Goal: Information Seeking & Learning: Learn about a topic

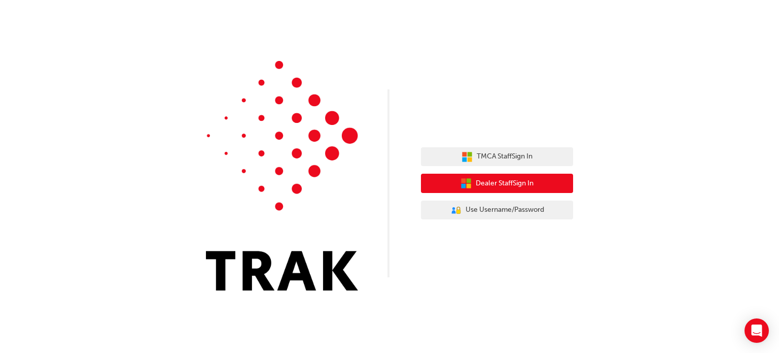
click at [511, 186] on span "Dealer Staff Sign In" at bounding box center [505, 184] width 58 height 12
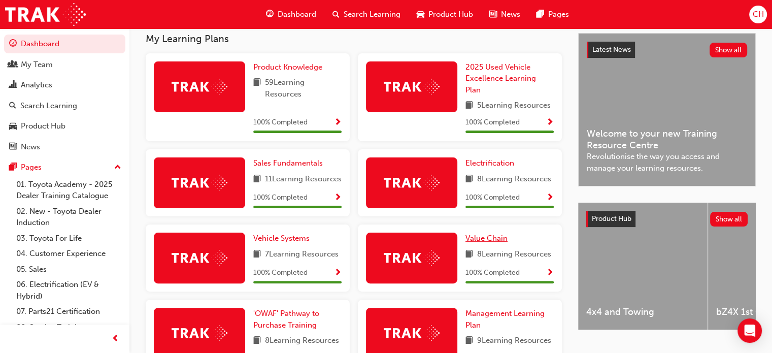
scroll to position [203, 0]
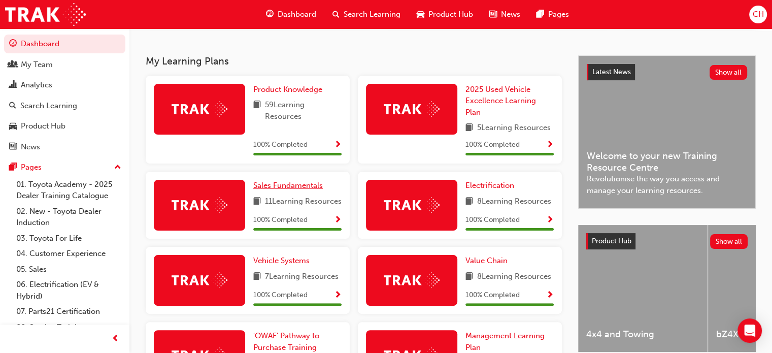
click at [298, 188] on span "Sales Fundamentals" at bounding box center [288, 185] width 70 height 9
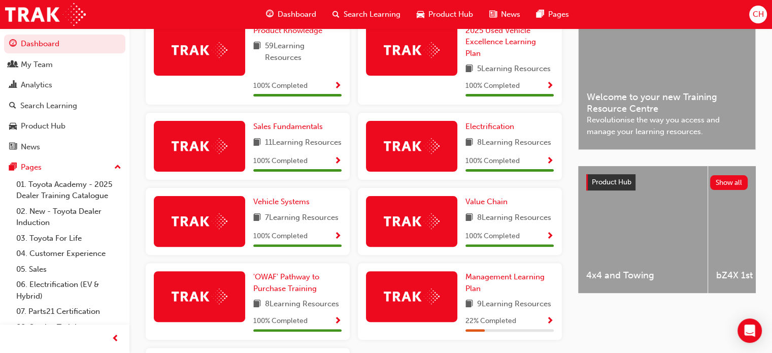
scroll to position [289, 0]
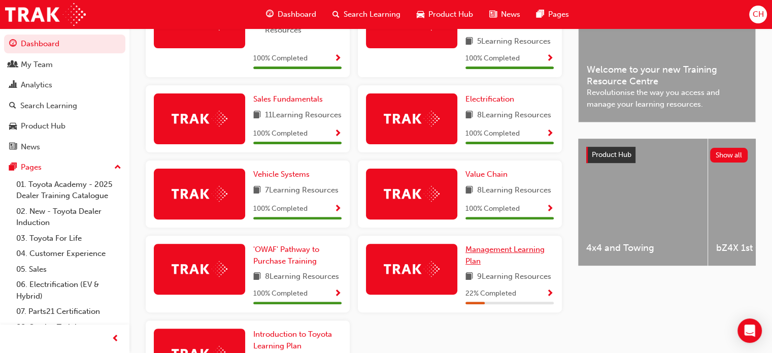
click at [497, 261] on span "Management Learning Plan" at bounding box center [504, 255] width 79 height 21
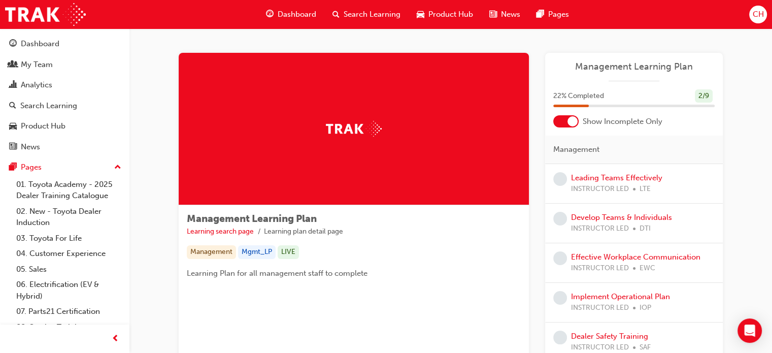
click at [556, 120] on div at bounding box center [565, 121] width 25 height 12
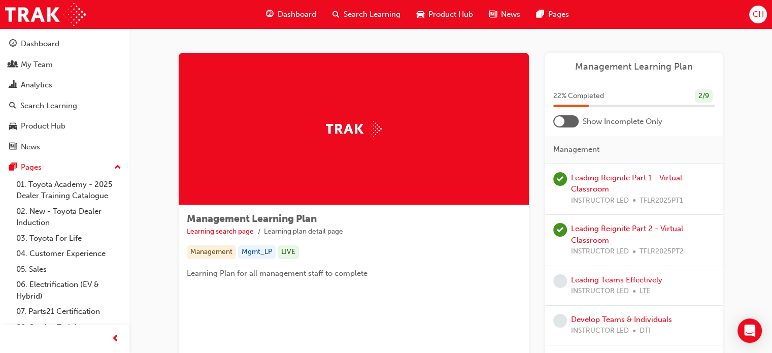
click at [576, 121] on div at bounding box center [565, 121] width 25 height 12
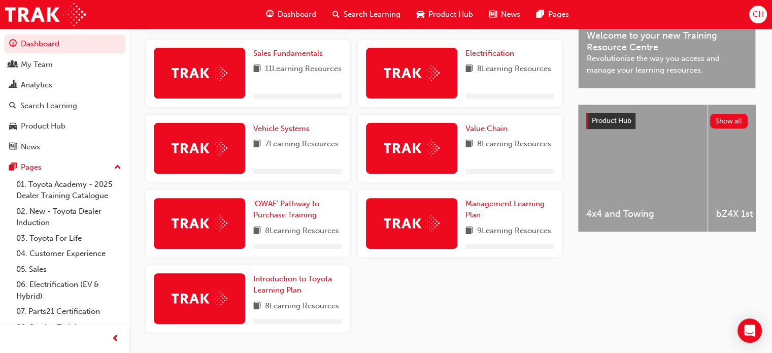
scroll to position [355, 0]
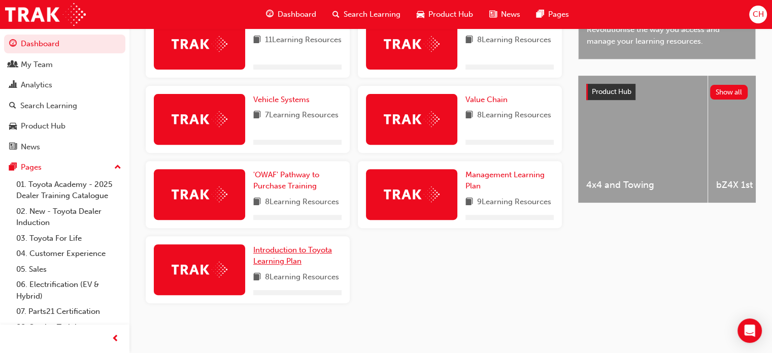
click at [294, 251] on div "Product Knowledge 59 Learning Resources 2025 Used Vehicle Excellence Learning P…" at bounding box center [354, 118] width 424 height 385
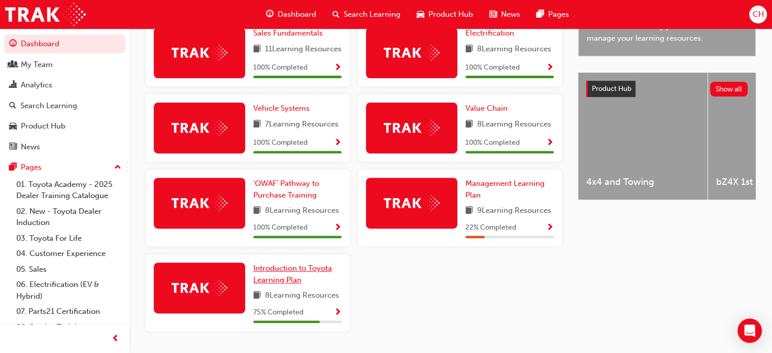
click at [296, 280] on span "Introduction to Toyota Learning Plan" at bounding box center [292, 273] width 79 height 21
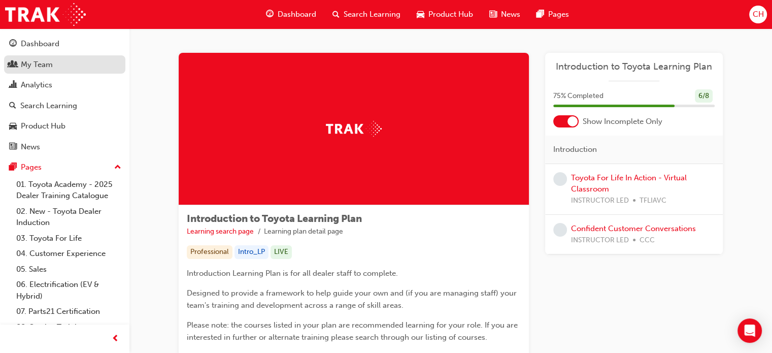
drag, startPoint x: 24, startPoint y: 43, endPoint x: 42, endPoint y: 60, distance: 24.4
click at [24, 43] on div "Dashboard" at bounding box center [40, 44] width 39 height 12
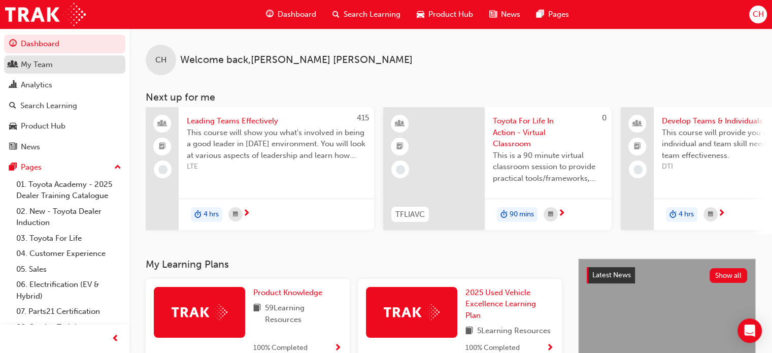
click at [56, 62] on div "My Team" at bounding box center [64, 64] width 111 height 13
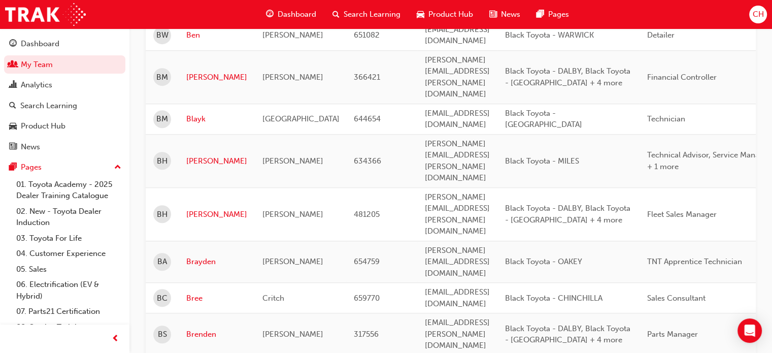
scroll to position [710, 0]
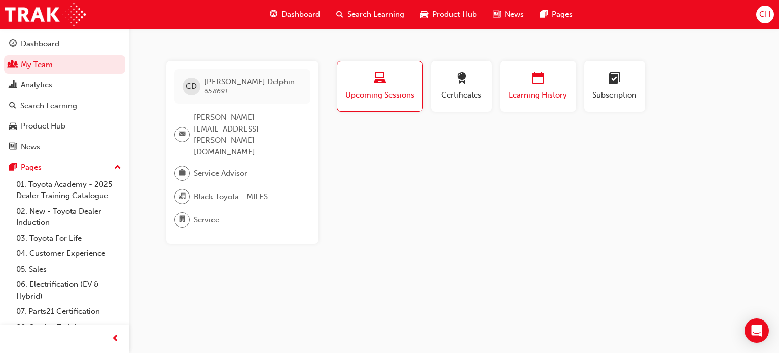
click at [574, 94] on button "Learning History" at bounding box center [538, 86] width 76 height 51
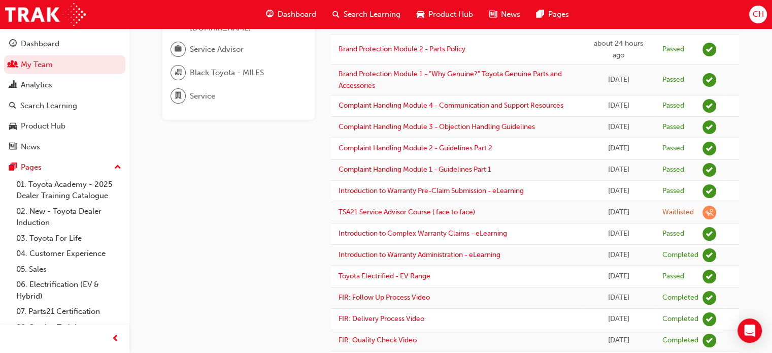
scroll to position [152, 0]
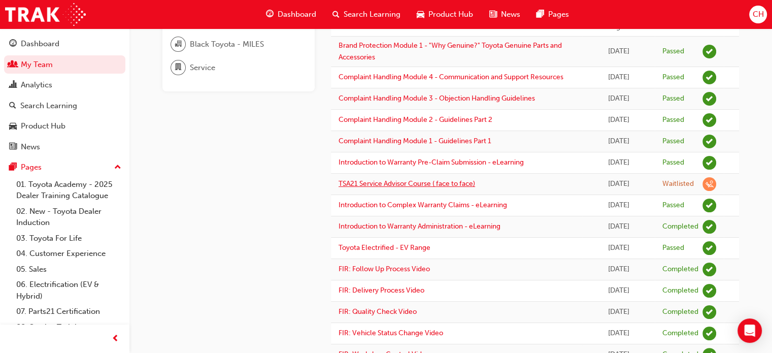
click at [363, 183] on link "TSA21 Service Advisor Course ( face to face)" at bounding box center [406, 183] width 137 height 9
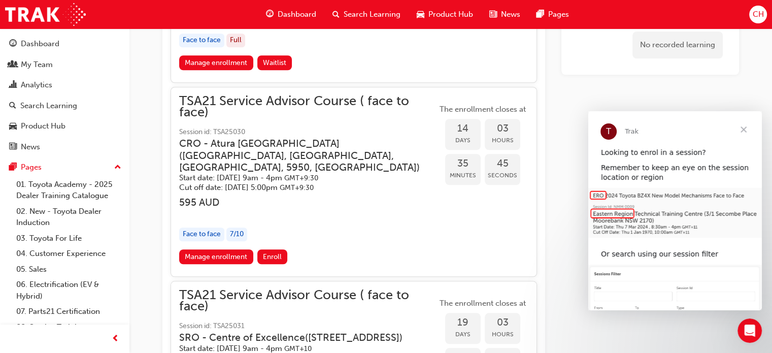
scroll to position [657, 0]
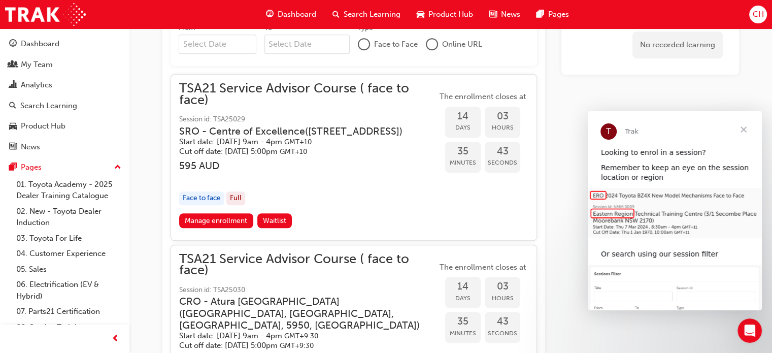
click at [744, 128] on span "Close" at bounding box center [743, 129] width 37 height 37
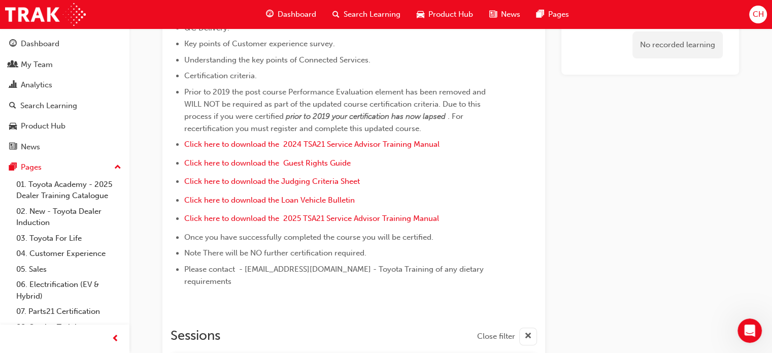
scroll to position [0, 0]
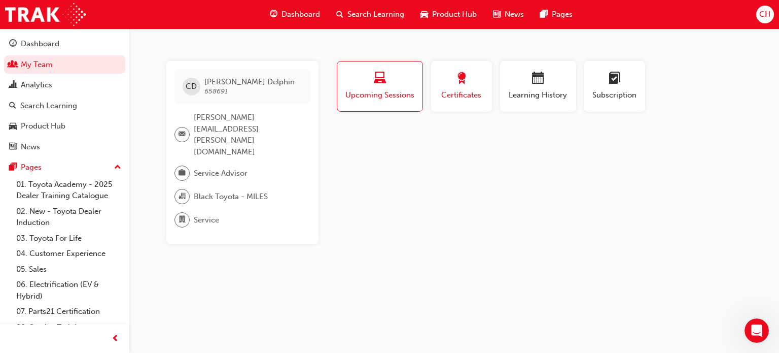
click at [467, 84] on span "award-icon" at bounding box center [462, 79] width 12 height 14
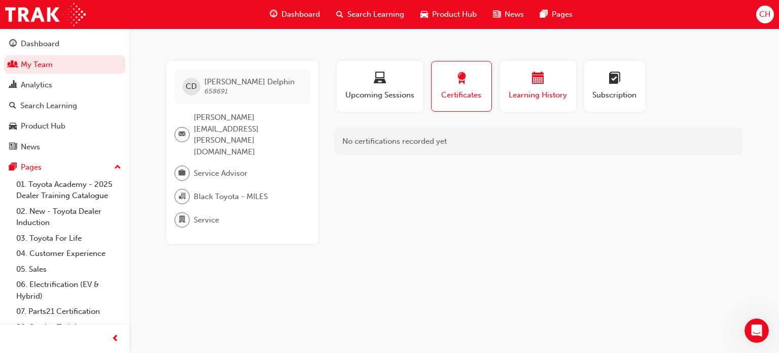
click at [531, 78] on div "button" at bounding box center [538, 80] width 61 height 16
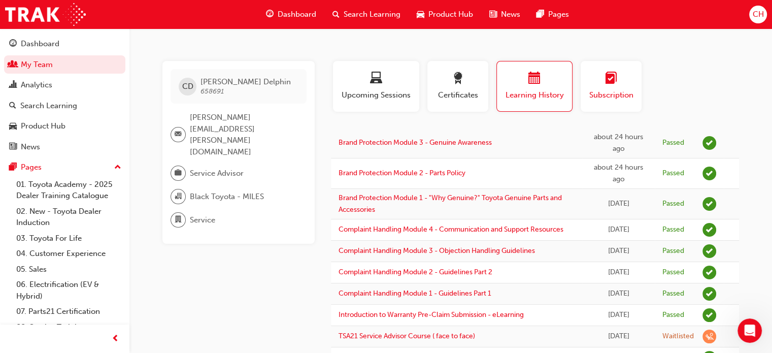
click at [610, 83] on span "learningplan-icon" at bounding box center [611, 79] width 12 height 14
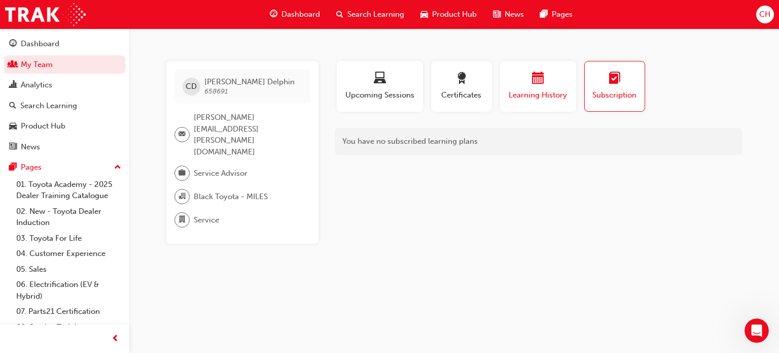
click at [540, 79] on span "calendar-icon" at bounding box center [538, 79] width 12 height 14
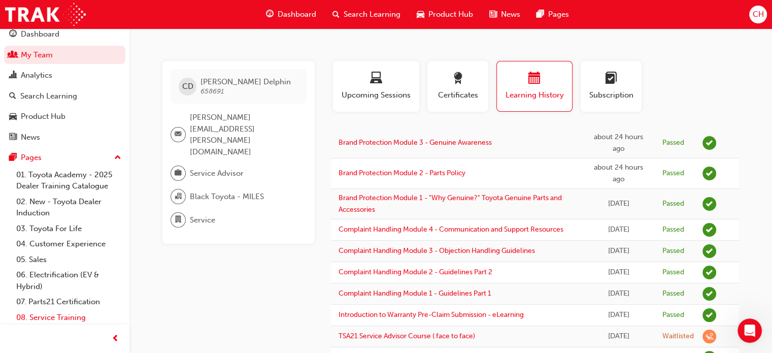
click at [63, 319] on link "08. Service Training" at bounding box center [68, 318] width 113 height 16
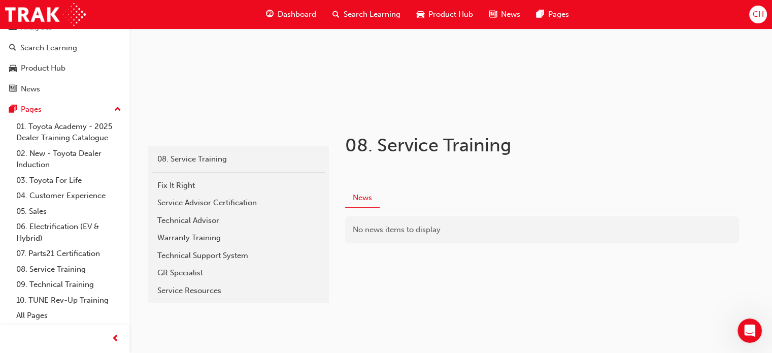
scroll to position [134, 0]
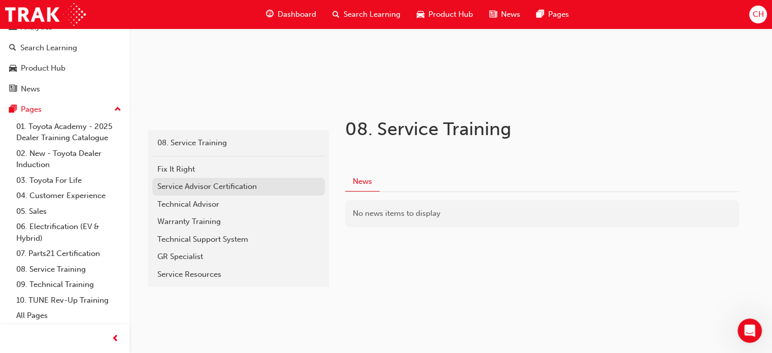
click at [197, 182] on div "Service Advisor Certification" at bounding box center [238, 187] width 162 height 12
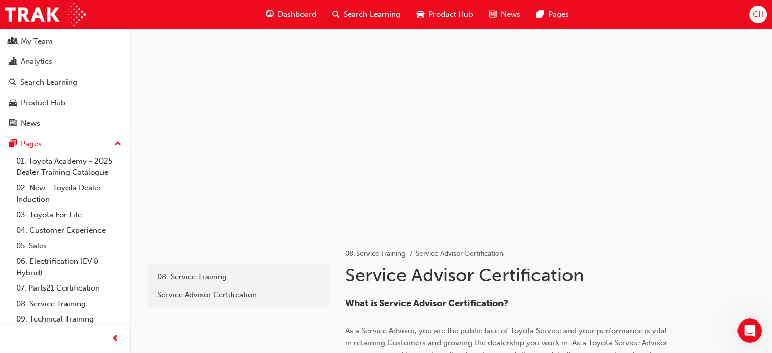
scroll to position [22, 0]
click at [757, 16] on span "CH" at bounding box center [757, 15] width 11 height 12
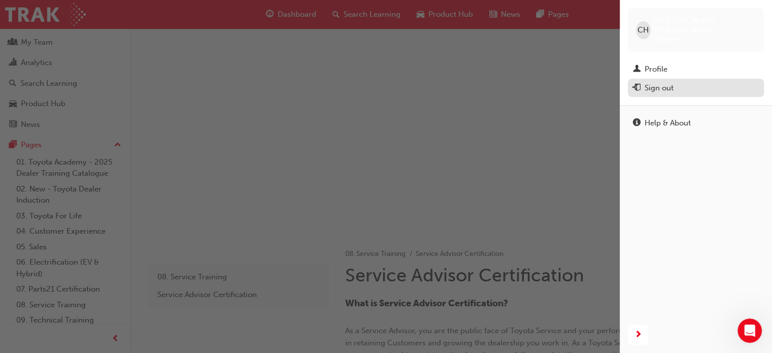
click at [645, 82] on div "Sign out" at bounding box center [658, 88] width 29 height 12
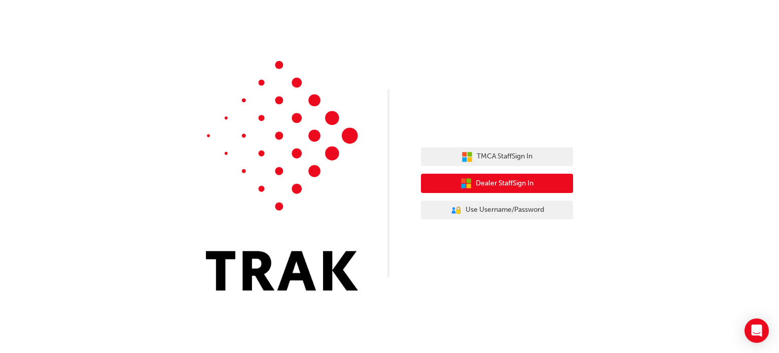
click at [505, 183] on span "Dealer Staff Sign In" at bounding box center [505, 184] width 58 height 12
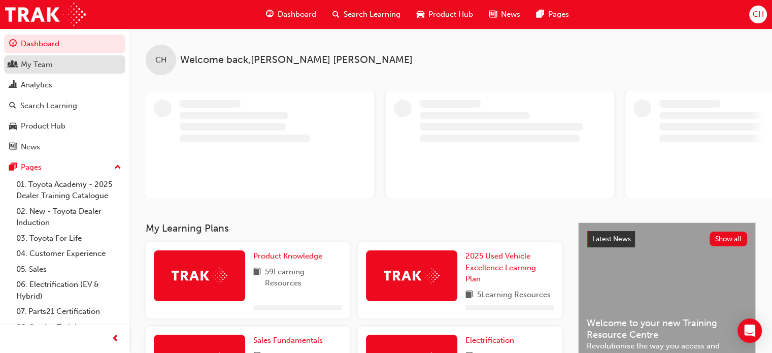
click at [37, 62] on div "My Team" at bounding box center [37, 65] width 32 height 12
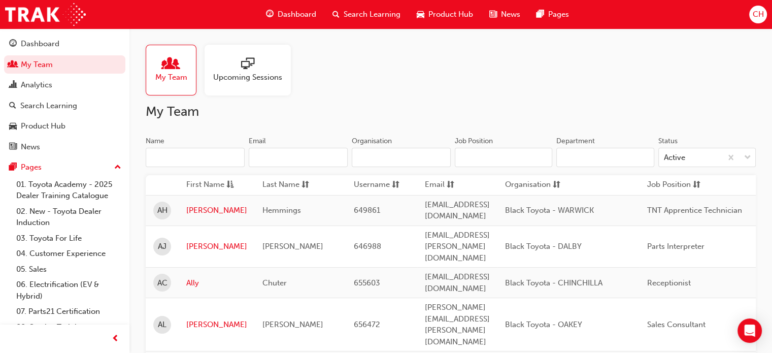
click at [201, 159] on input "Name" at bounding box center [195, 157] width 99 height 19
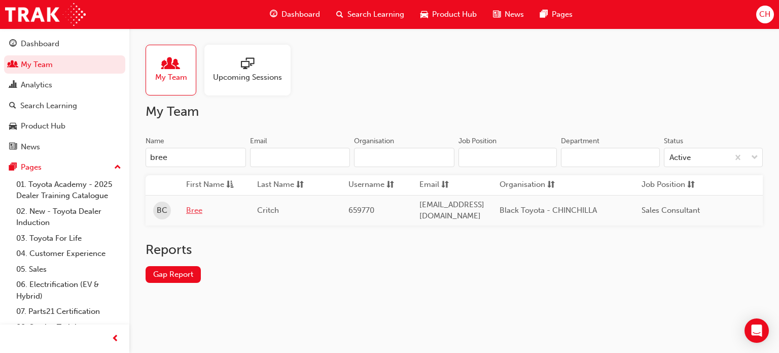
type input "bree"
click at [201, 210] on link "Bree" at bounding box center [214, 211] width 56 height 12
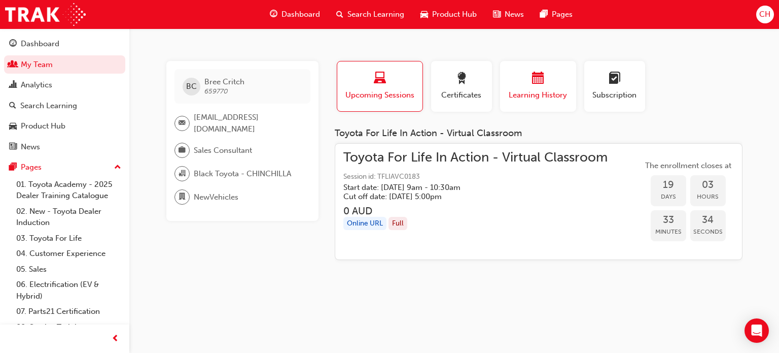
click at [526, 78] on div "button" at bounding box center [538, 80] width 61 height 16
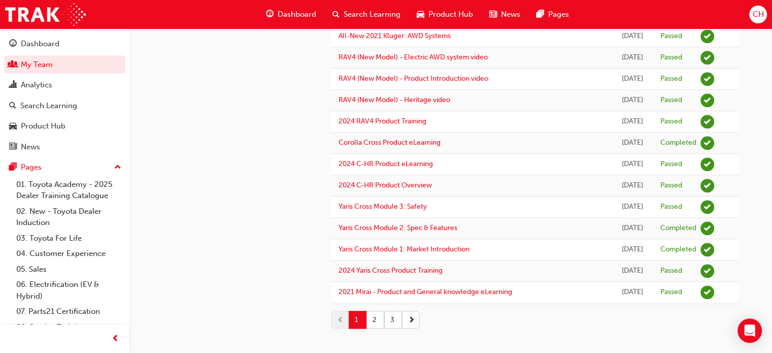
scroll to position [895, 0]
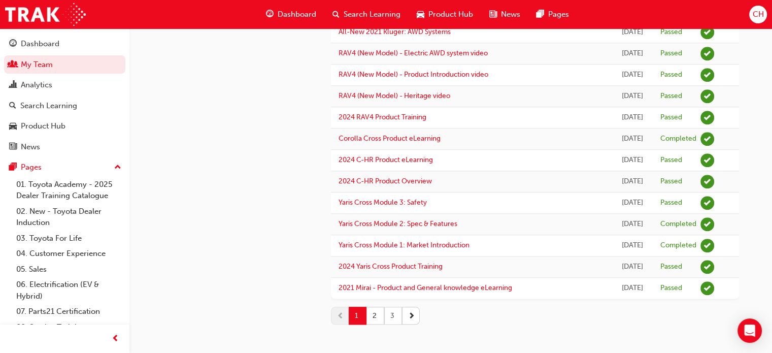
click at [390, 316] on button "3" at bounding box center [393, 316] width 18 height 18
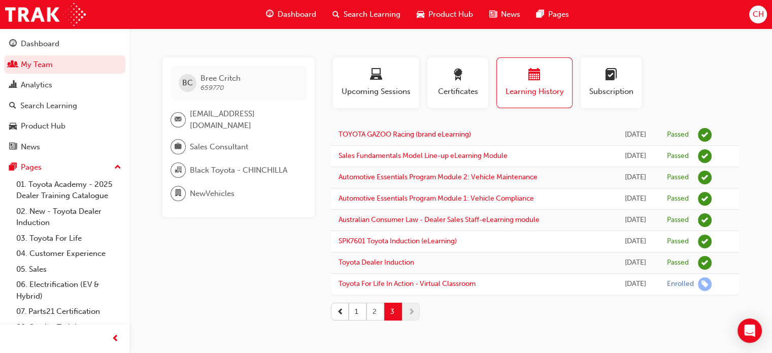
click at [373, 314] on button "2" at bounding box center [375, 311] width 18 height 18
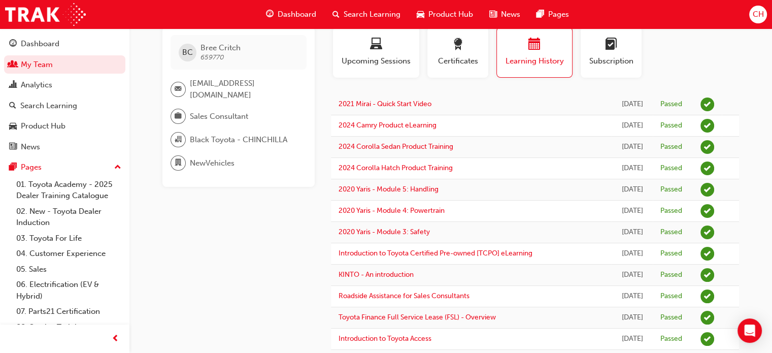
scroll to position [0, 0]
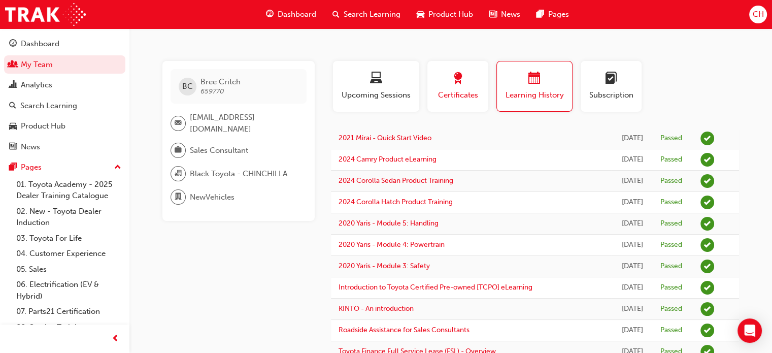
click at [469, 77] on div "button" at bounding box center [458, 80] width 46 height 16
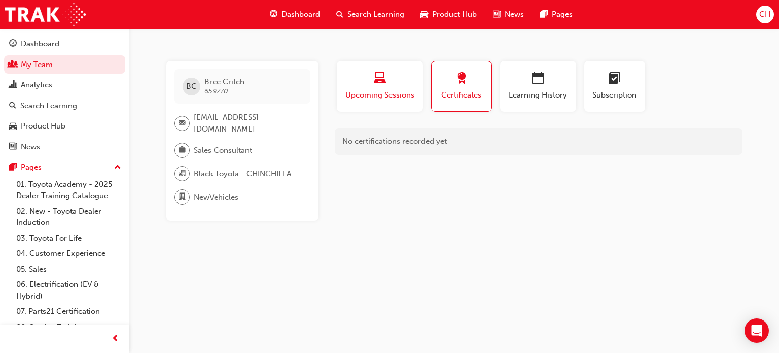
click at [398, 95] on span "Upcoming Sessions" at bounding box center [380, 95] width 71 height 12
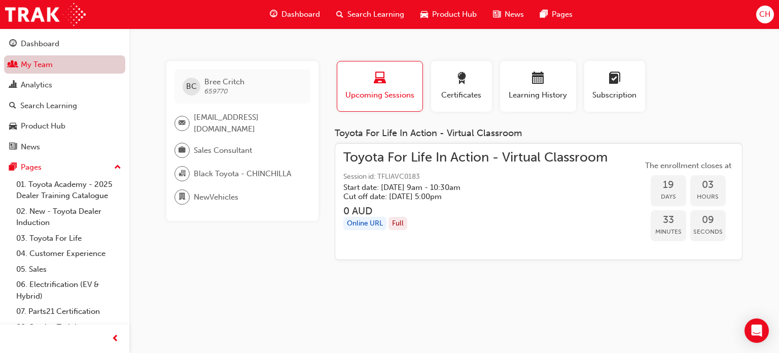
click at [56, 66] on link "My Team" at bounding box center [64, 64] width 121 height 19
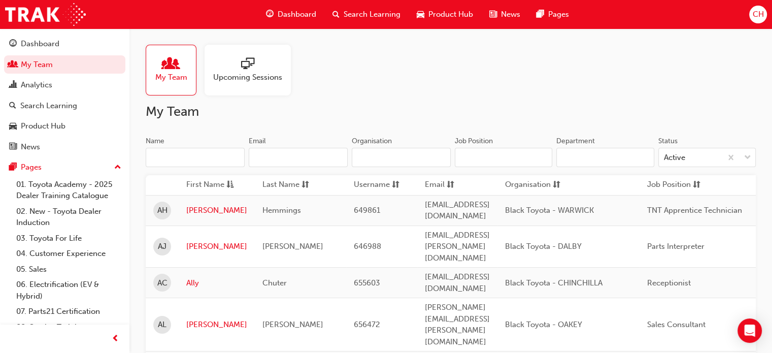
click at [185, 157] on input "Name" at bounding box center [195, 157] width 99 height 19
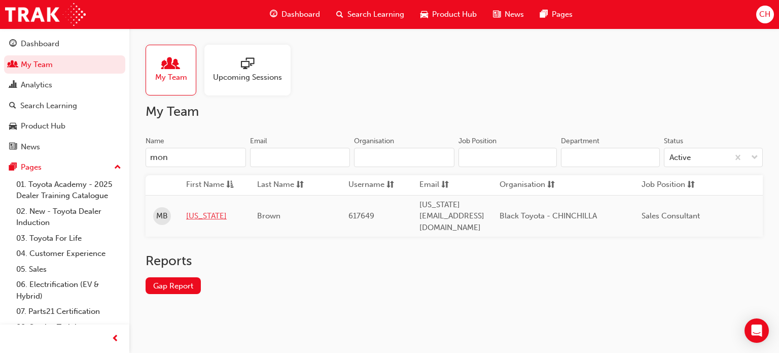
type input "mon"
click at [209, 210] on link "[US_STATE]" at bounding box center [214, 216] width 56 height 12
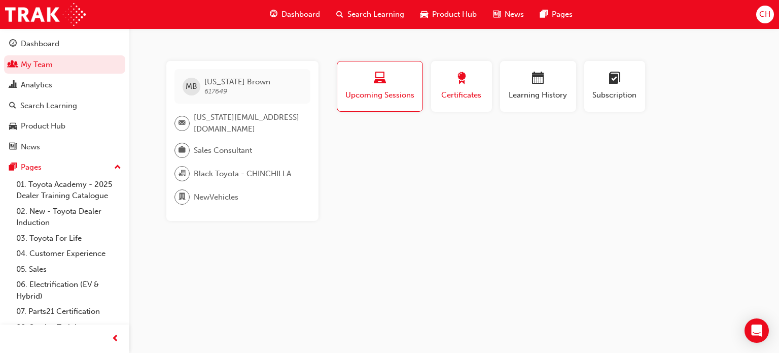
click at [445, 87] on div "button" at bounding box center [462, 80] width 46 height 16
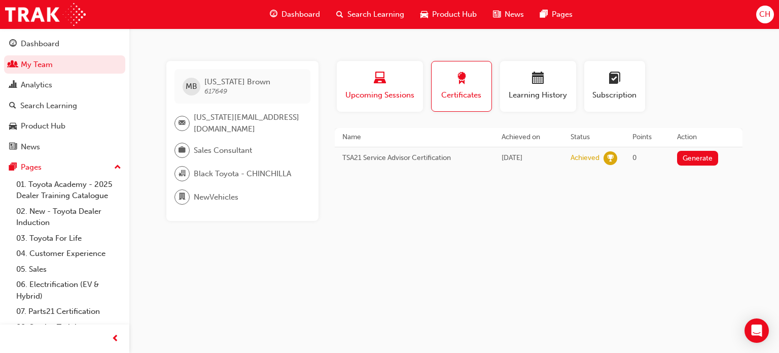
click at [388, 100] on span "Upcoming Sessions" at bounding box center [380, 95] width 71 height 12
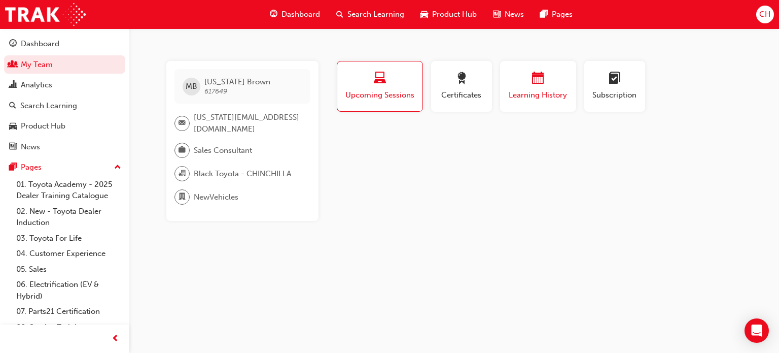
click at [535, 91] on span "Learning History" at bounding box center [538, 95] width 61 height 12
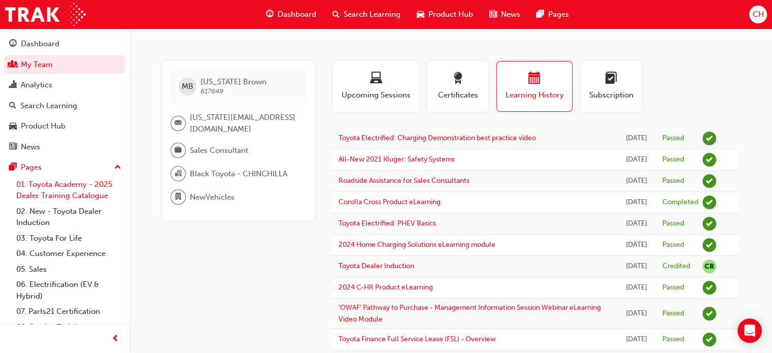
click at [59, 189] on link "01. Toyota Academy - 2025 Dealer Training Catalogue" at bounding box center [68, 190] width 113 height 27
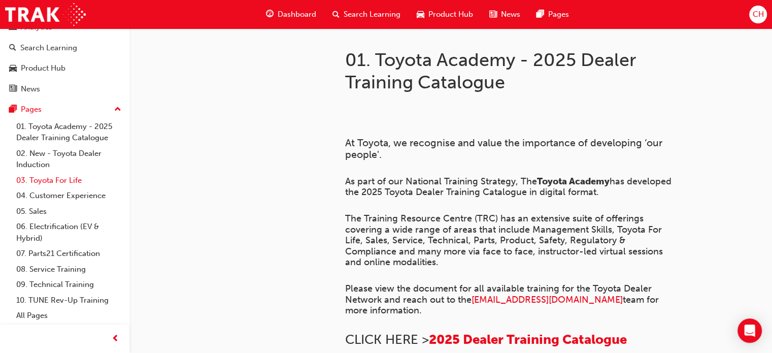
click at [69, 183] on link "03. Toyota For Life" at bounding box center [68, 181] width 113 height 16
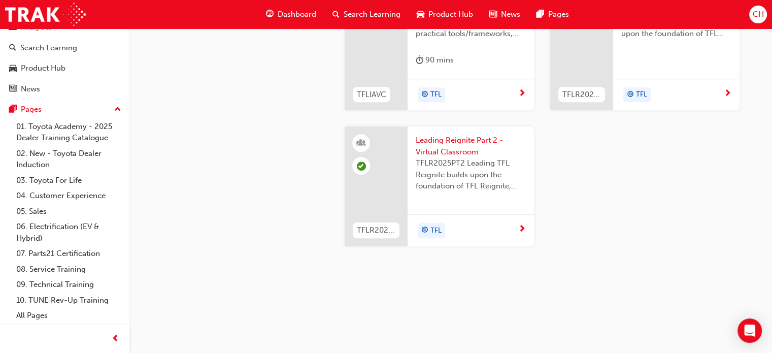
scroll to position [1036, 0]
click at [95, 196] on link "04. Customer Experience" at bounding box center [68, 196] width 113 height 16
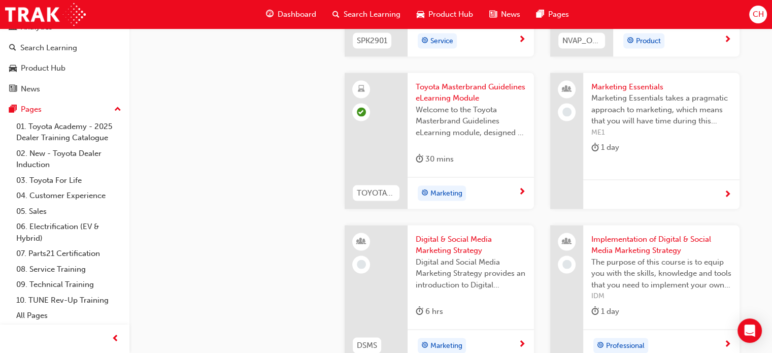
scroll to position [1928, 0]
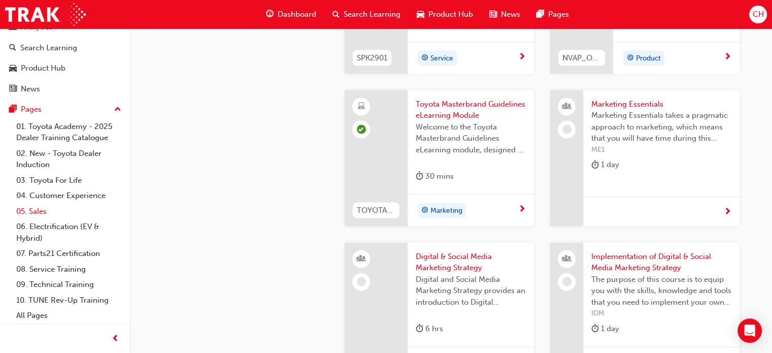
click at [40, 210] on link "05. Sales" at bounding box center [68, 211] width 113 height 16
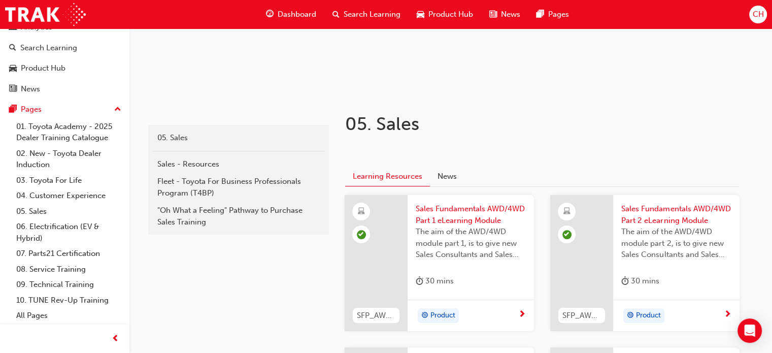
scroll to position [134, 0]
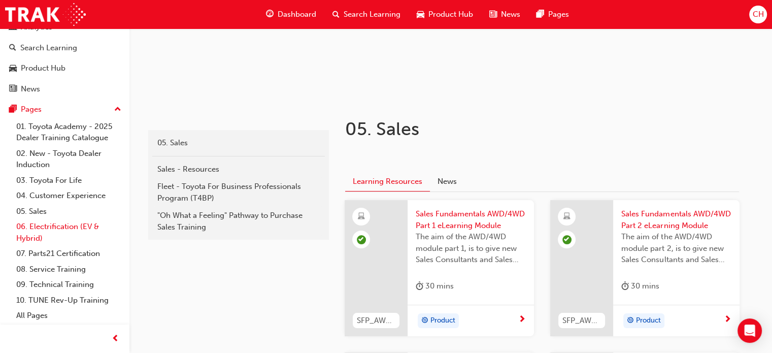
click at [62, 229] on link "06. Electrification (EV & Hybrid)" at bounding box center [68, 232] width 113 height 27
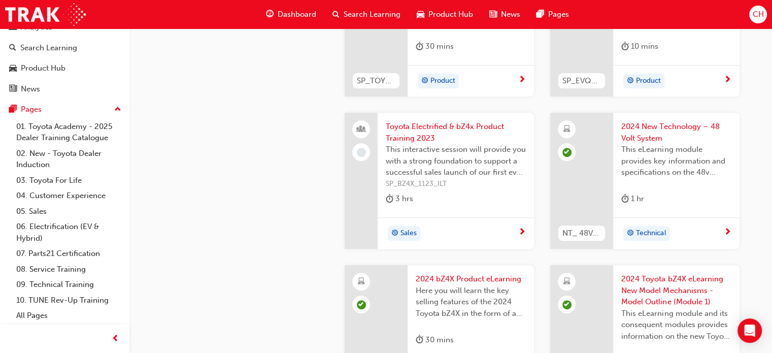
scroll to position [406, 0]
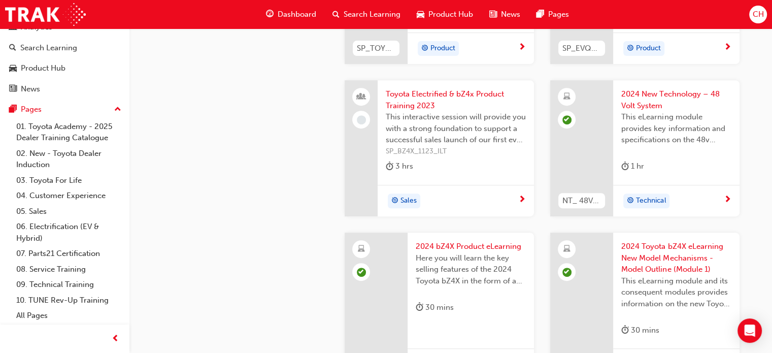
click at [411, 200] on span "Sales" at bounding box center [408, 201] width 16 height 12
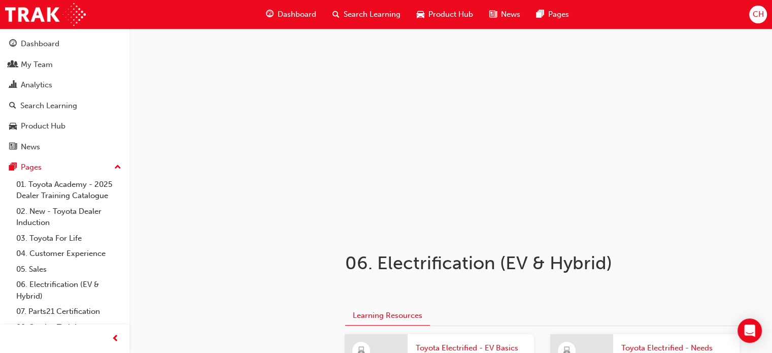
click at [760, 13] on span "CH" at bounding box center [757, 15] width 11 height 12
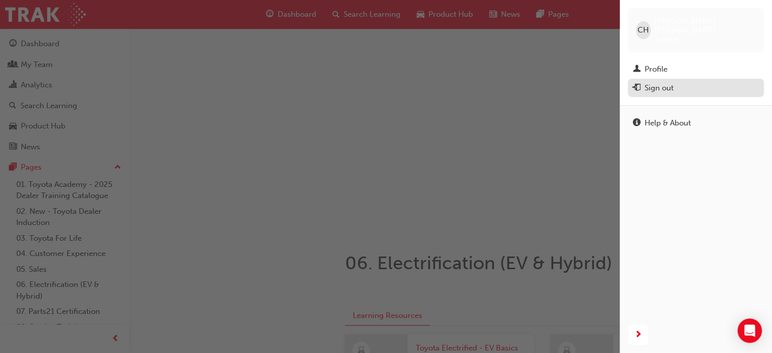
click at [674, 82] on div "Sign out" at bounding box center [696, 88] width 126 height 13
